Goal: Task Accomplishment & Management: Complete application form

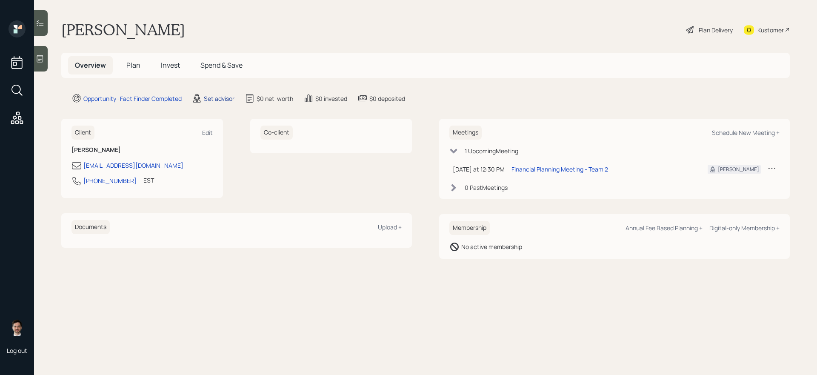
click at [219, 96] on div "Set advisor" at bounding box center [219, 98] width 31 height 9
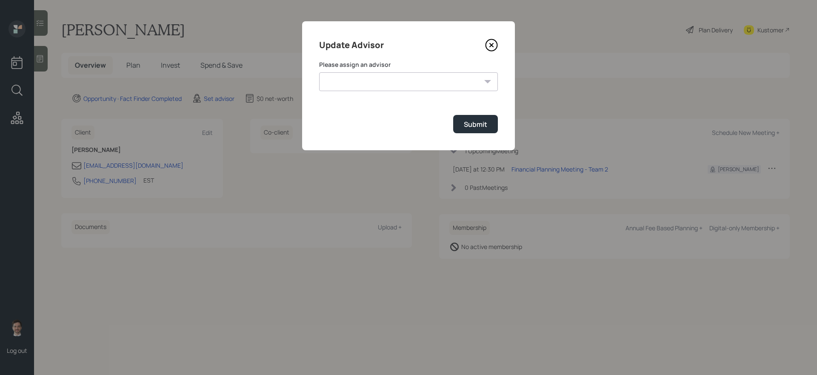
click at [356, 83] on select "Michael Russo Jonah Coleman Tyler End Treva Nostdahl Eric Schwartz Sami Boghos …" at bounding box center [408, 81] width 179 height 19
select select "ef6b64e1-8f62-4a74-b865-a7df4b35b836"
click at [319, 72] on select "Michael Russo Jonah Coleman Tyler End Treva Nostdahl Eric Schwartz Sami Boghos …" at bounding box center [408, 81] width 179 height 19
click at [481, 123] on div "Submit" at bounding box center [475, 124] width 23 height 9
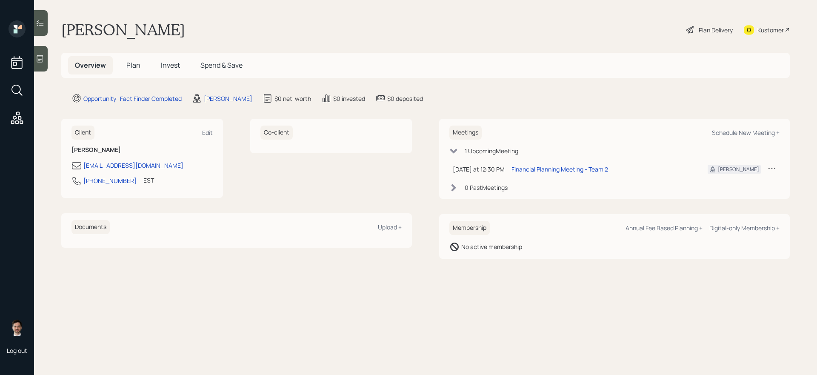
click at [136, 69] on span "Plan" at bounding box center [133, 64] width 14 height 9
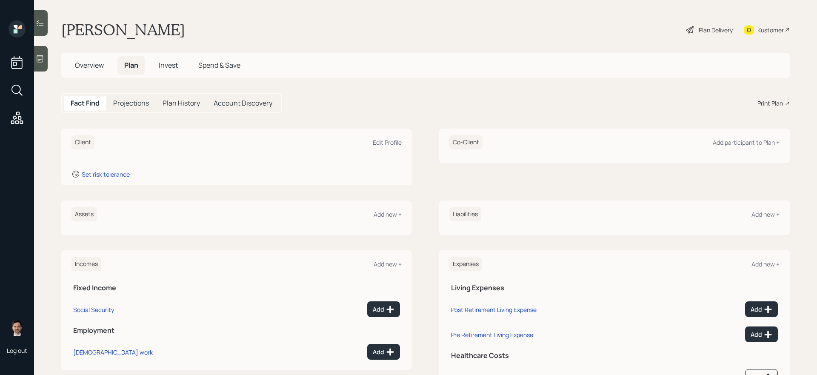
click at [97, 66] on span "Overview" at bounding box center [89, 64] width 29 height 9
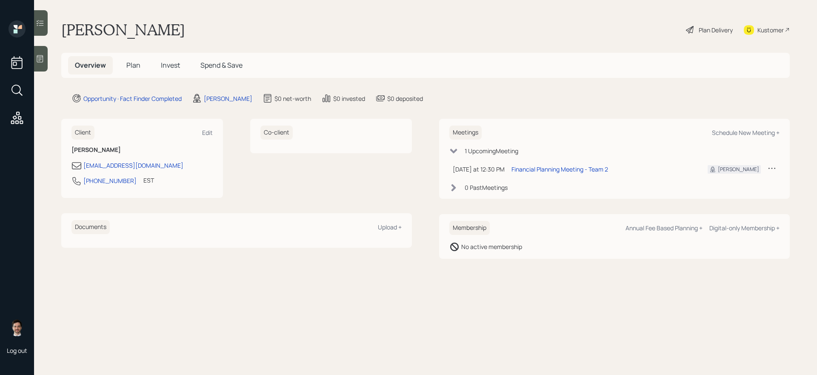
click at [132, 66] on span "Plan" at bounding box center [133, 64] width 14 height 9
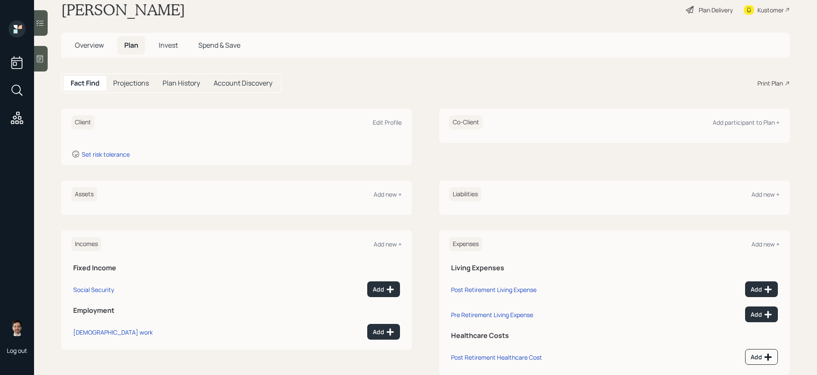
scroll to position [40, 0]
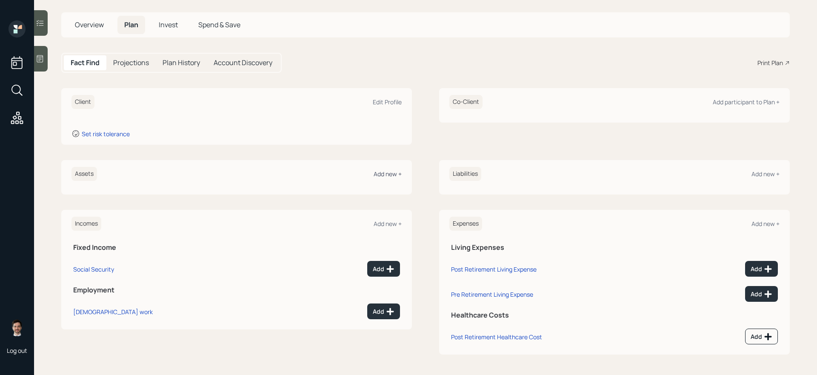
click at [389, 172] on div "Add new +" at bounding box center [388, 174] width 28 height 8
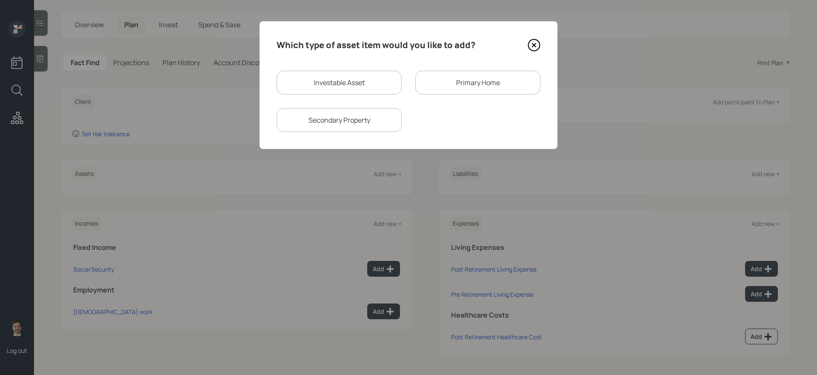
click at [367, 81] on div "Investable Asset" at bounding box center [339, 83] width 125 height 24
select select "taxable"
select select "balanced"
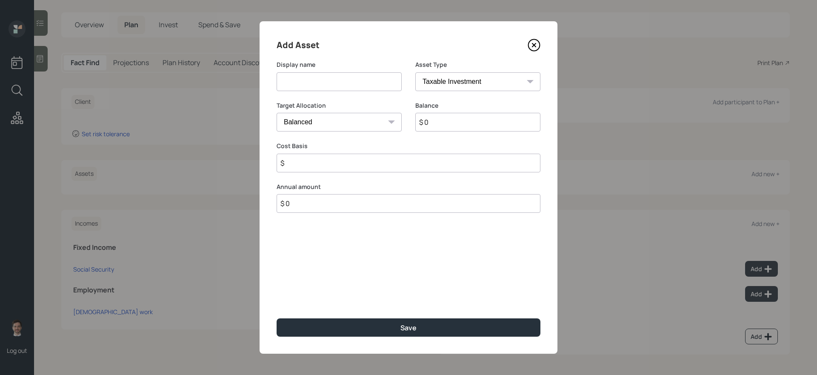
click at [343, 81] on input at bounding box center [339, 81] width 125 height 19
type input "Cash"
select select "uninvested"
type input "$ 4"
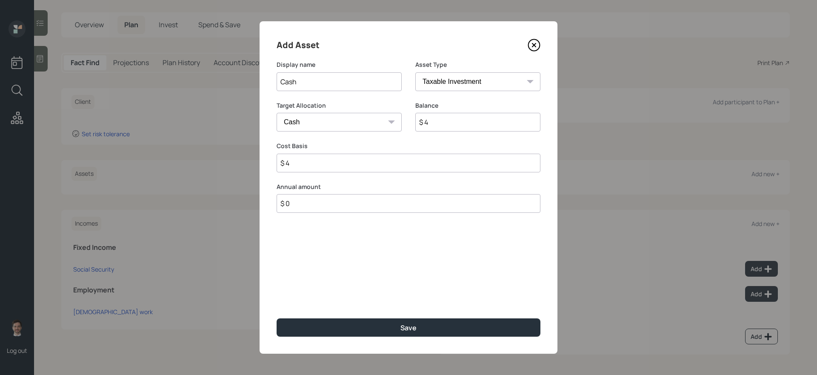
type input "$ 40"
type input "$ 400"
type input "$ 4,000"
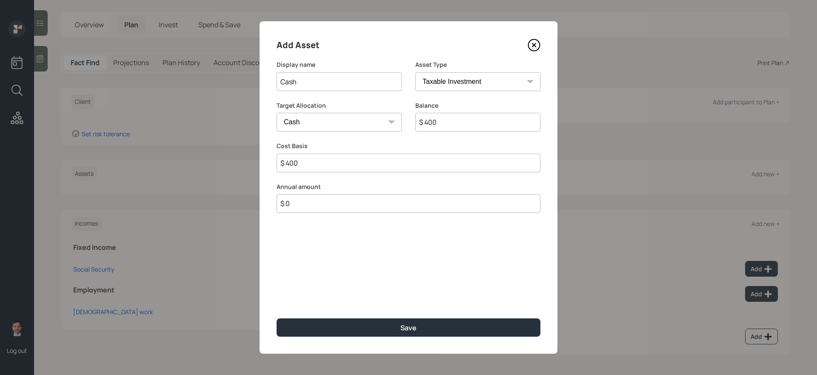
type input "$ 4,000"
type input "$ 40,000"
type input "$ 400,000"
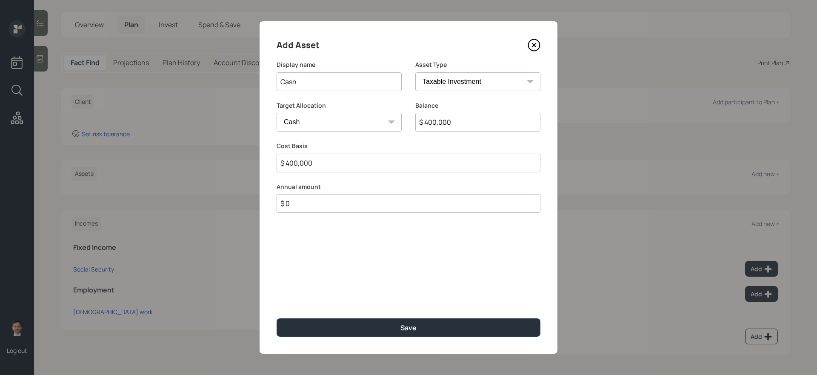
type input "$ 400,000"
click at [277, 318] on button "Save" at bounding box center [409, 327] width 264 height 18
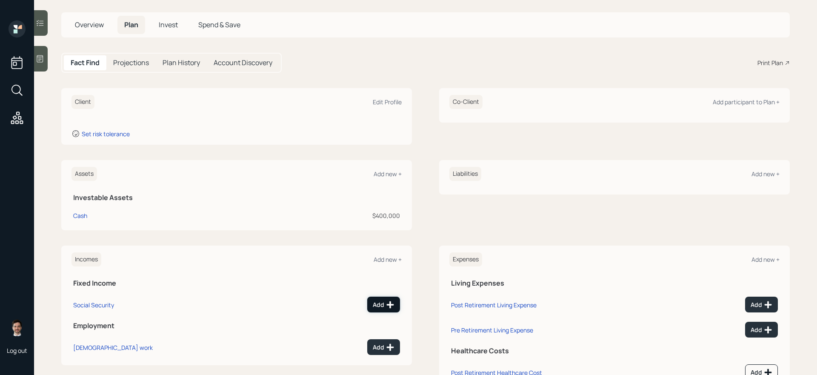
click at [384, 308] on div "Add" at bounding box center [384, 304] width 22 height 9
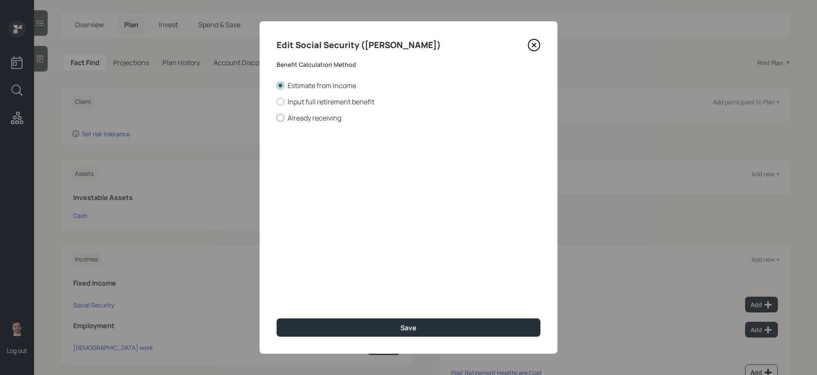
click at [332, 119] on label "Already receiving" at bounding box center [409, 117] width 264 height 9
click at [277, 118] on input "Already receiving" at bounding box center [276, 117] width 0 height 0
radio input "true"
click at [321, 157] on input "$" at bounding box center [409, 153] width 264 height 19
type input "$ 3,000"
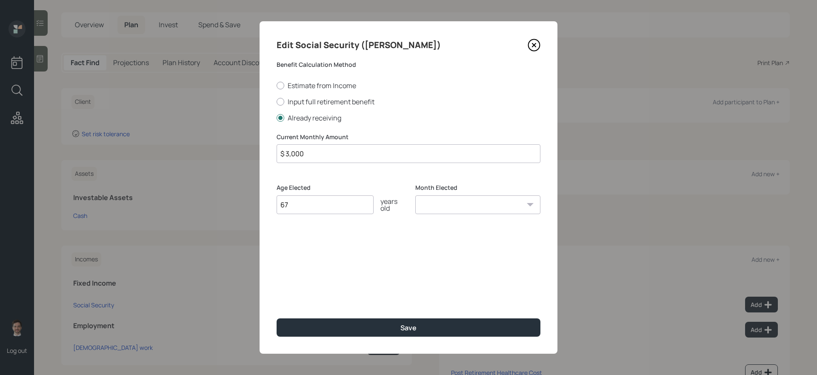
type input "67"
click at [277, 318] on button "Save" at bounding box center [409, 327] width 264 height 18
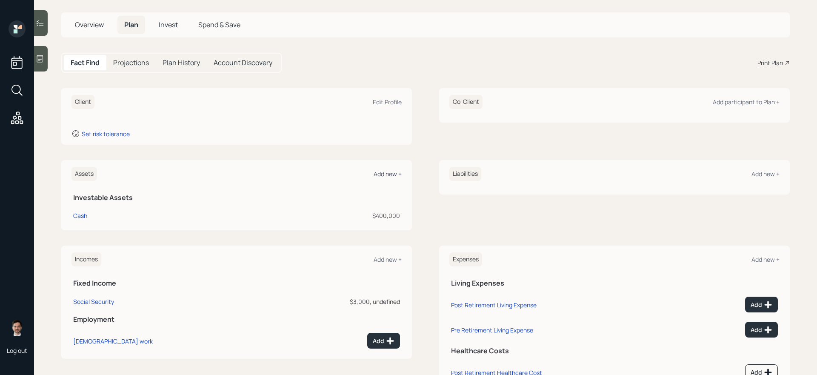
click at [386, 173] on div "Add new +" at bounding box center [388, 174] width 28 height 8
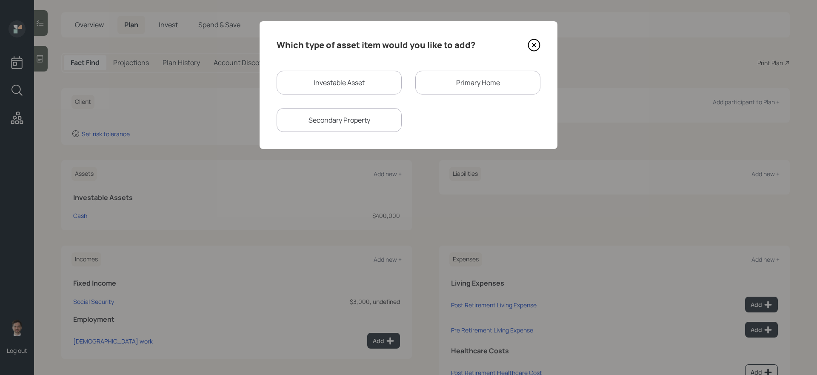
click at [343, 94] on div "Investable Asset" at bounding box center [339, 83] width 125 height 24
select select "taxable"
select select "balanced"
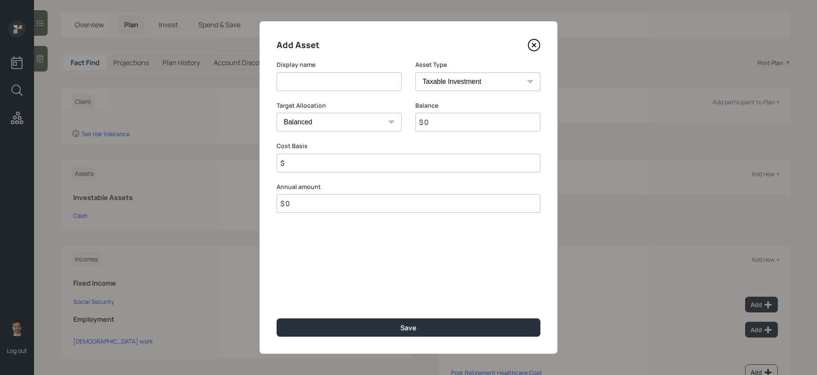
click at [332, 82] on input at bounding box center [339, 81] width 125 height 19
type input "Brokerage Account??"
type input "$ 300,000"
type input "$ 200,000"
click at [277, 318] on button "Save" at bounding box center [409, 327] width 264 height 18
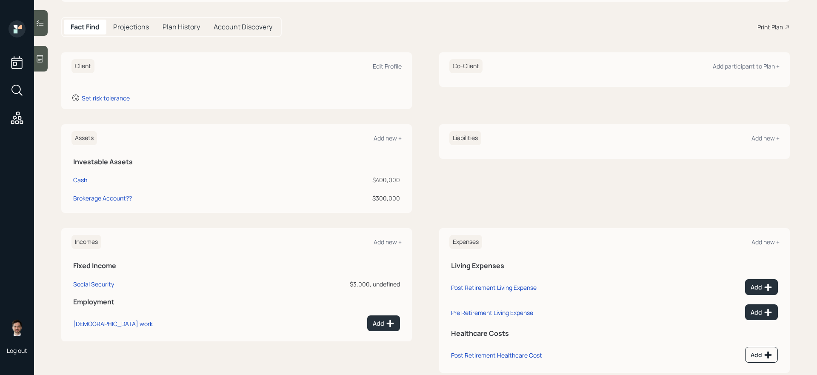
scroll to position [94, 0]
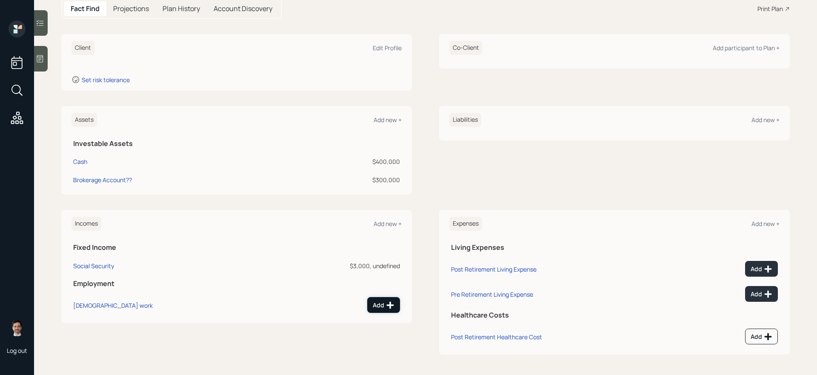
click at [381, 306] on div "Add" at bounding box center [384, 305] width 22 height 9
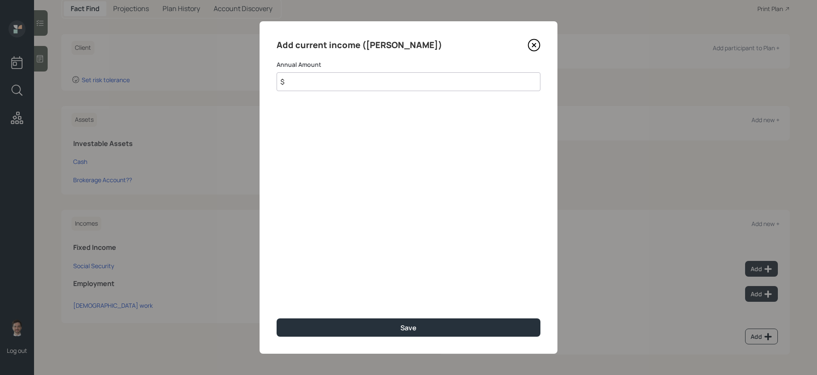
click at [381, 83] on input "$" at bounding box center [409, 81] width 264 height 19
type input "$ 150,000"
click at [277, 318] on button "Save" at bounding box center [409, 327] width 264 height 18
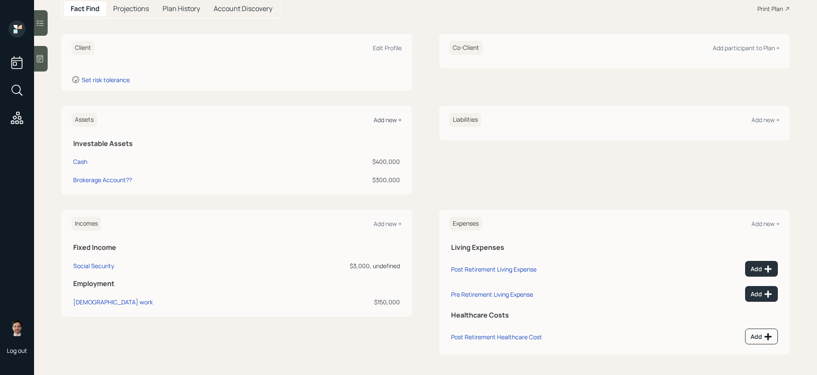
click at [397, 120] on div "Add new +" at bounding box center [388, 120] width 28 height 8
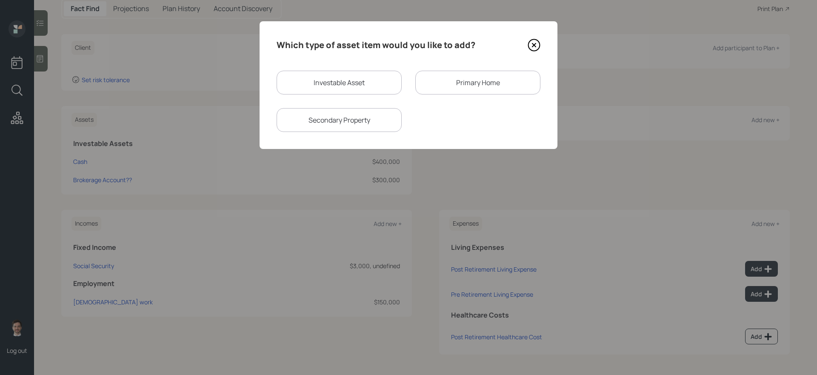
click at [447, 85] on div "Primary Home" at bounding box center [477, 83] width 125 height 24
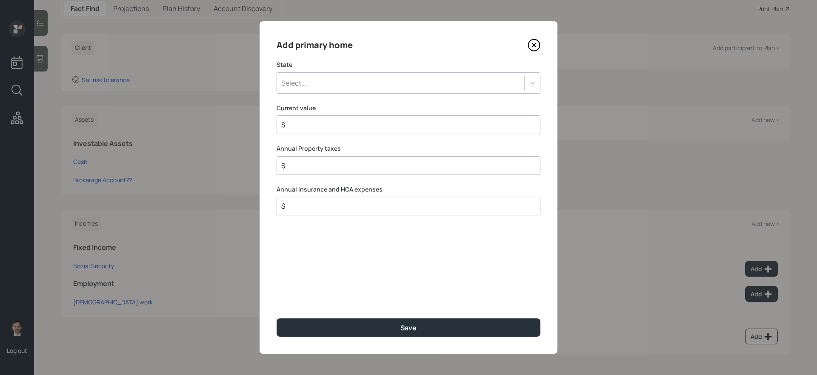
click at [373, 82] on div "Select..." at bounding box center [400, 83] width 247 height 14
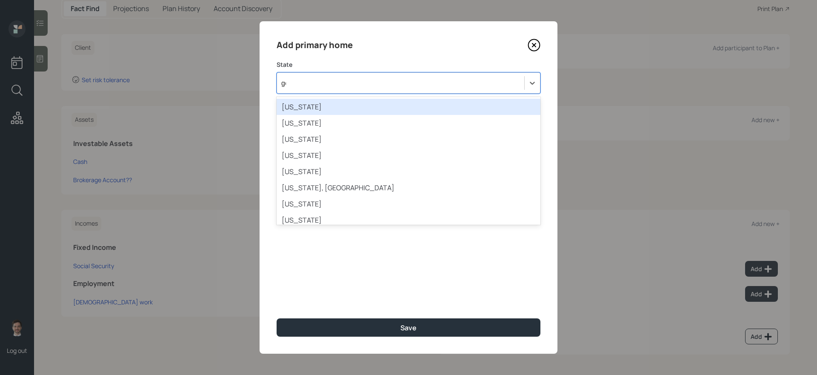
type input "geo"
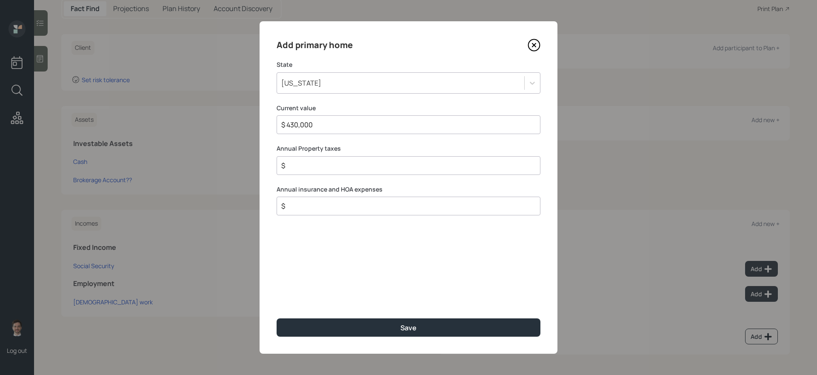
type input "$ 430,000"
click at [277, 318] on button "Save" at bounding box center [409, 327] width 264 height 18
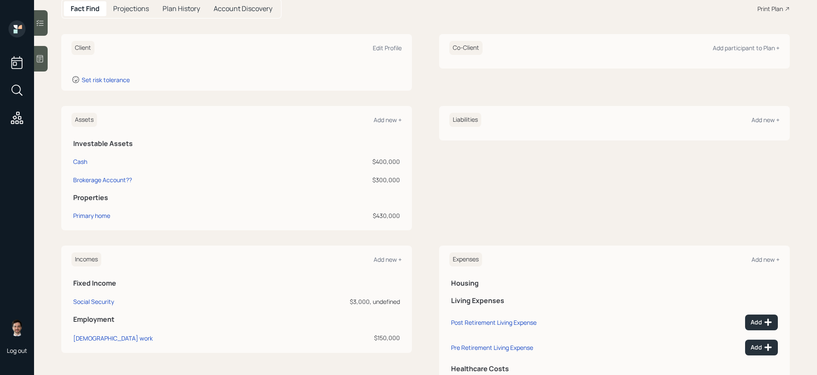
click at [20, 83] on icon at bounding box center [16, 90] width 15 height 15
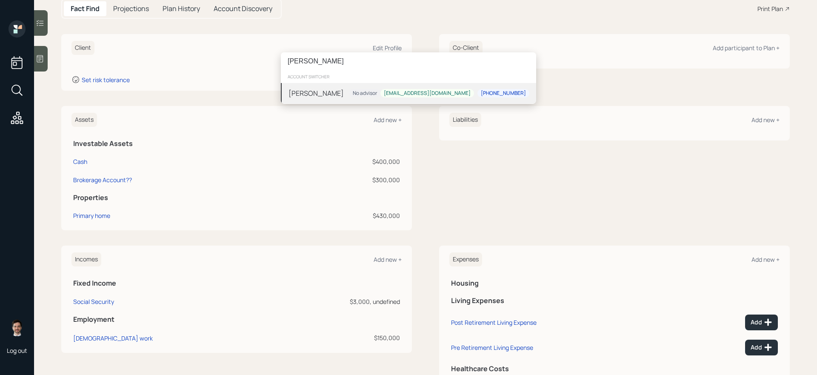
type input "thomas sini"
